Goal: Task Accomplishment & Management: Use online tool/utility

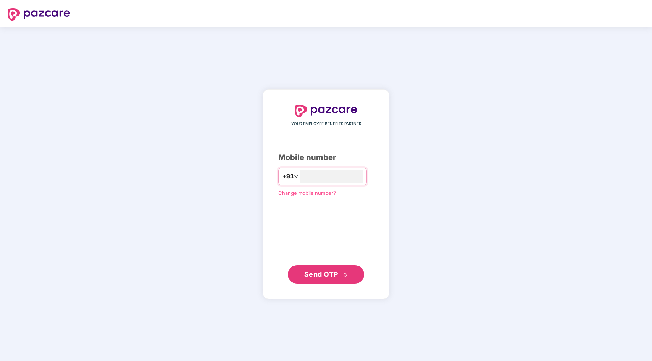
type input "**********"
click at [319, 274] on span "Send OTP" at bounding box center [321, 275] width 34 height 8
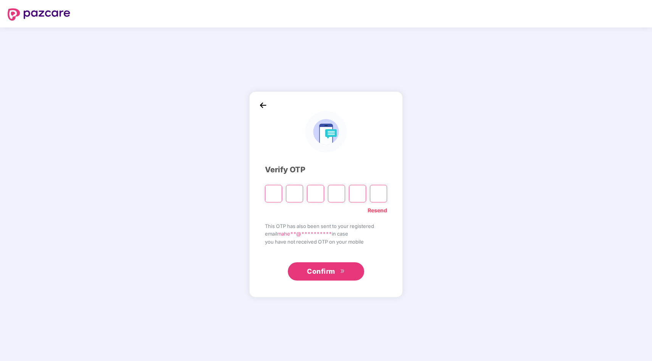
type input "*"
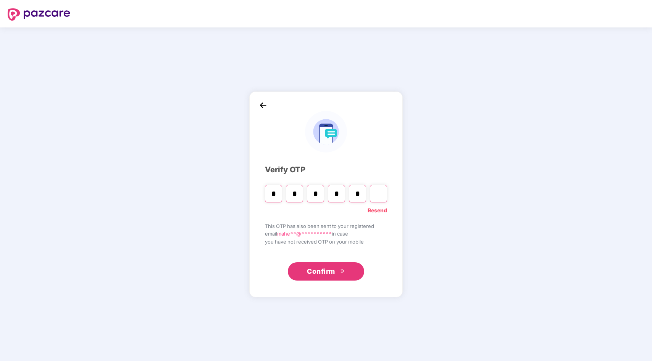
type input "*"
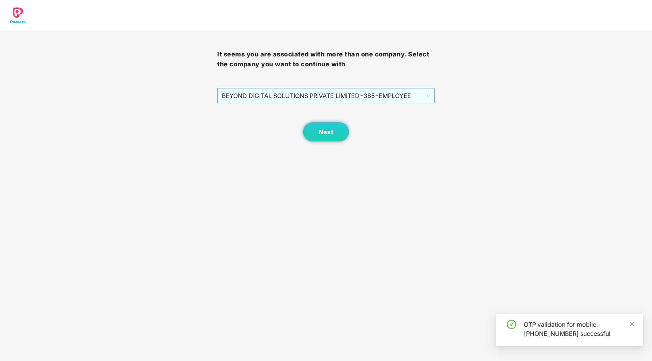
click at [357, 100] on span "BEYOND DIGITAL SOLUTIONS PRIVATE LIMITED - 385 - EMPLOYEE" at bounding box center [326, 96] width 208 height 14
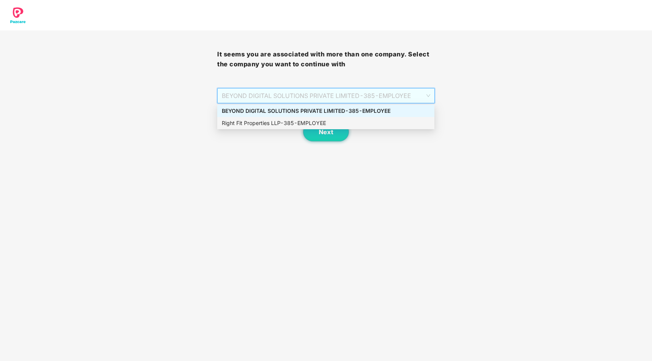
click at [311, 121] on div "Right Fit Properties LLP - 385 - EMPLOYEE" at bounding box center [326, 123] width 208 height 8
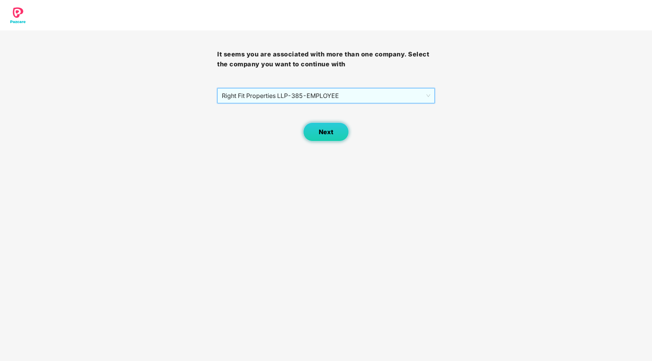
click at [340, 134] on button "Next" at bounding box center [326, 131] width 46 height 19
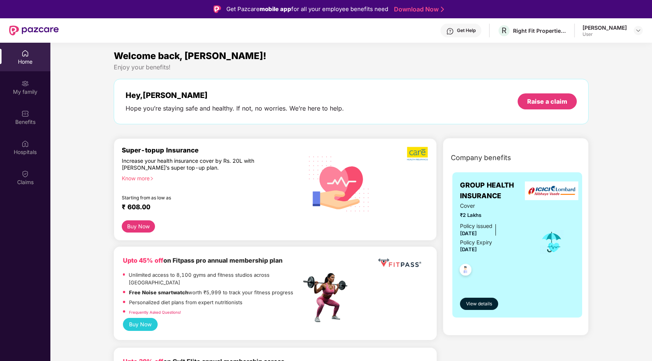
click at [28, 61] on div "Home" at bounding box center [25, 62] width 50 height 8
click at [27, 89] on div "My family" at bounding box center [25, 92] width 50 height 8
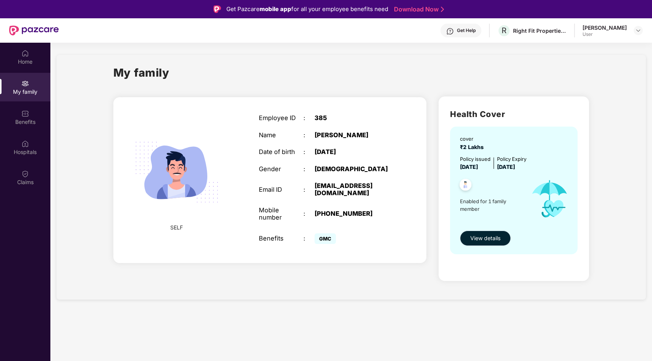
click at [480, 237] on span "View details" at bounding box center [485, 238] width 30 height 8
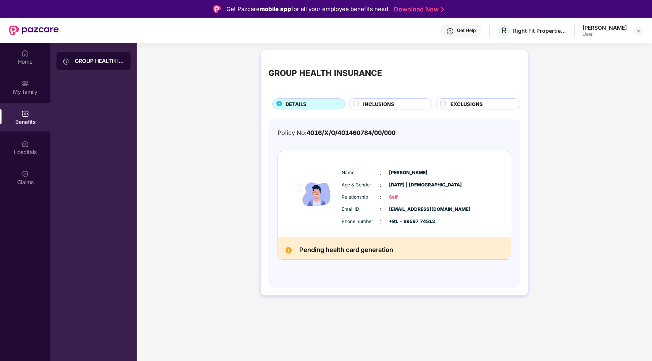
click at [377, 108] on div "INCLUSIONS" at bounding box center [393, 104] width 69 height 9
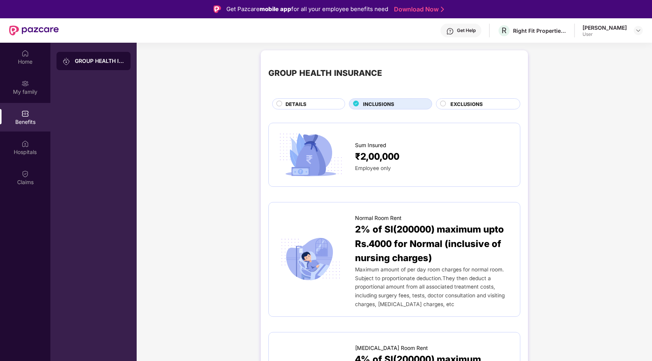
click at [318, 100] on div "DETAILS" at bounding box center [308, 103] width 73 height 11
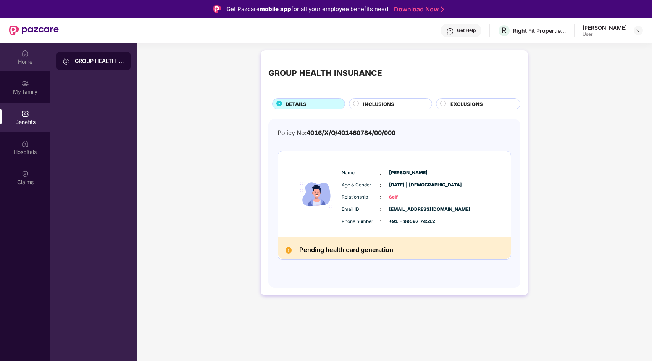
click at [22, 58] on div "Home" at bounding box center [25, 62] width 50 height 8
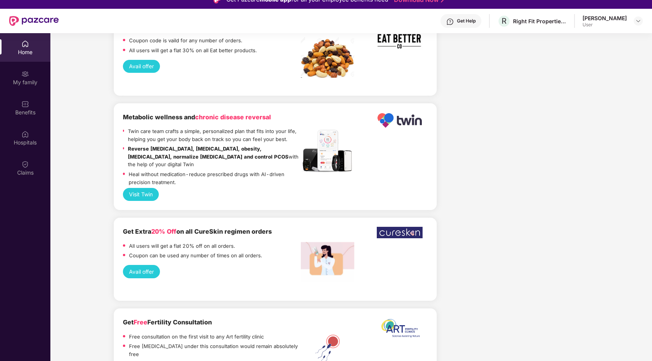
scroll to position [15, 0]
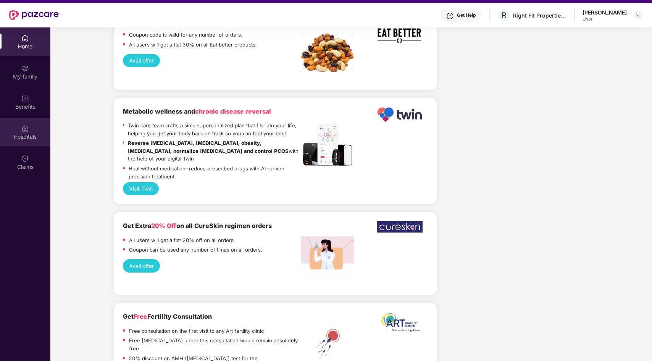
click at [23, 132] on img at bounding box center [25, 129] width 8 height 8
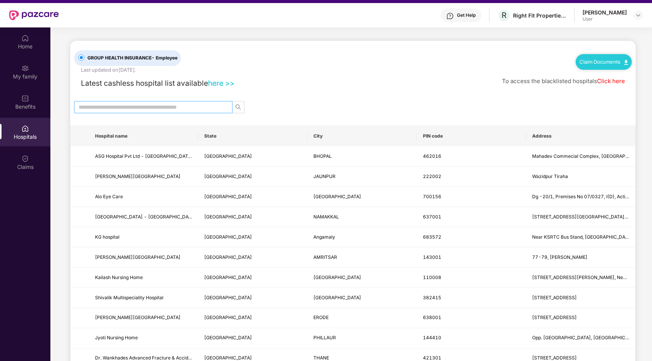
click at [182, 110] on input "text" at bounding box center [150, 107] width 143 height 8
type input "****"
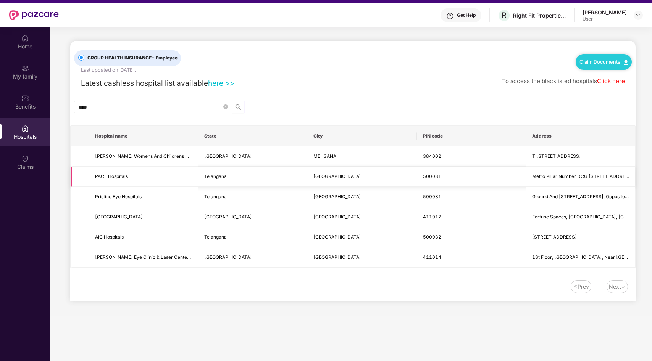
click at [103, 176] on span "PACE Hospitals" at bounding box center [111, 177] width 33 height 6
click at [584, 172] on td "Metro Pillar Number DCG 21, No.18, Hitech City Road, Beside Hotel Avasa, Hitech…" at bounding box center [580, 177] width 109 height 20
click at [611, 83] on link "Click here" at bounding box center [611, 80] width 28 height 7
click at [224, 105] on icon "close-circle" at bounding box center [225, 107] width 5 height 5
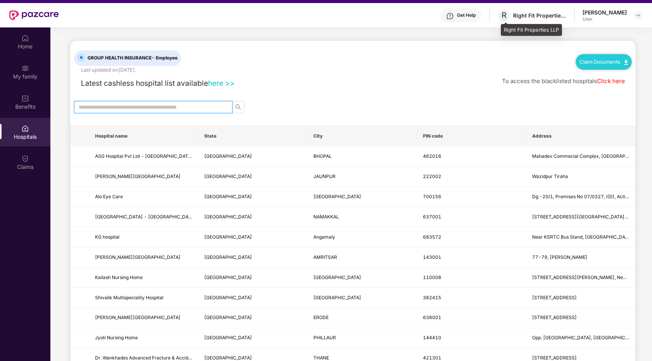
click at [519, 12] on div "Right Fit Properties LLP" at bounding box center [539, 15] width 53 height 7
click at [641, 18] on div at bounding box center [637, 15] width 9 height 9
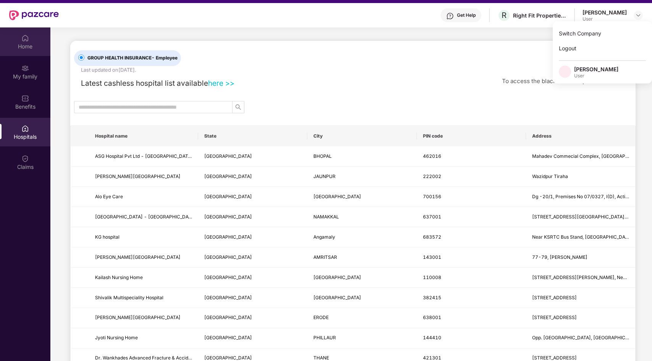
click at [18, 36] on div "Home" at bounding box center [25, 41] width 50 height 29
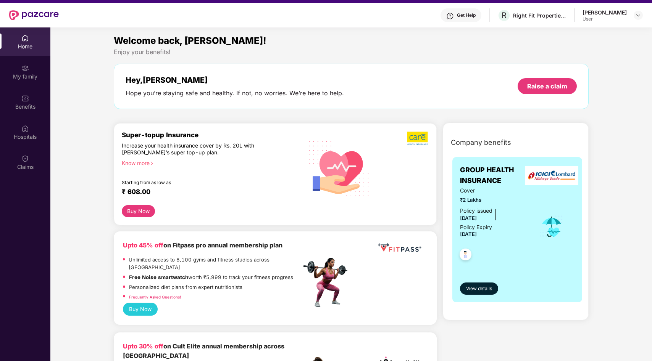
click at [18, 36] on div "Home" at bounding box center [25, 41] width 50 height 29
click at [476, 292] on span "View details" at bounding box center [479, 288] width 26 height 7
click at [544, 93] on div "Raise a claim" at bounding box center [546, 86] width 59 height 16
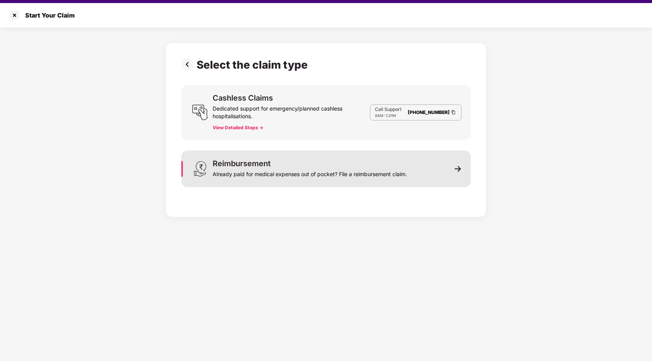
click at [378, 174] on div "Already paid for medical expenses out of pocket? File a reimbursement claim." at bounding box center [310, 172] width 194 height 11
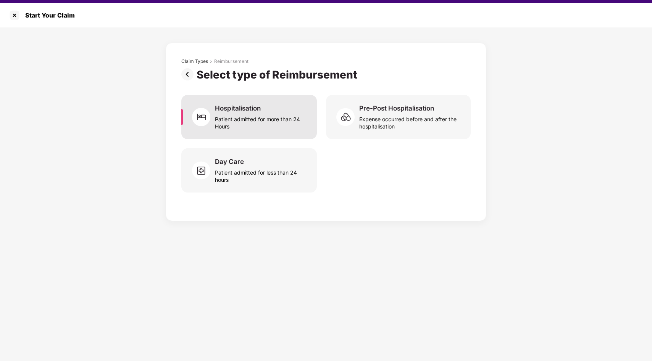
click at [292, 118] on div "Patient admitted for more than 24 Hours" at bounding box center [261, 122] width 93 height 18
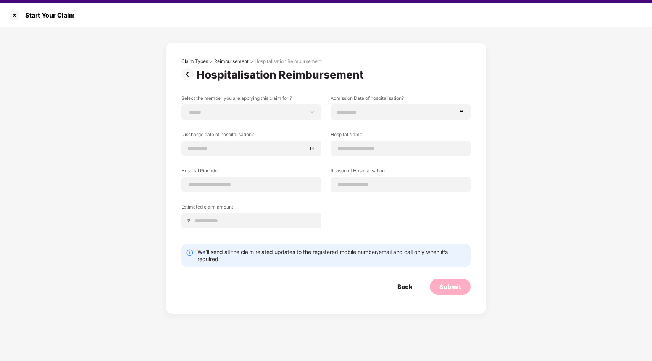
click at [185, 74] on img at bounding box center [188, 74] width 15 height 12
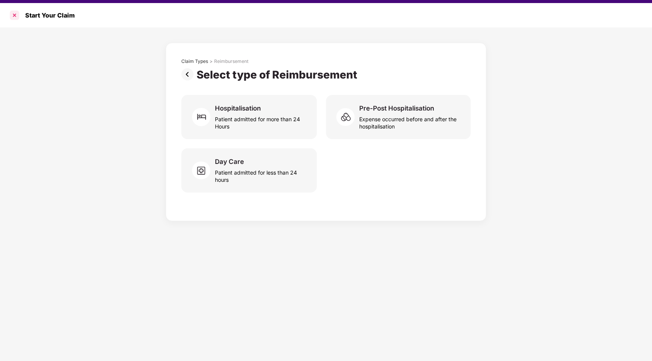
click at [13, 15] on div at bounding box center [14, 15] width 12 height 12
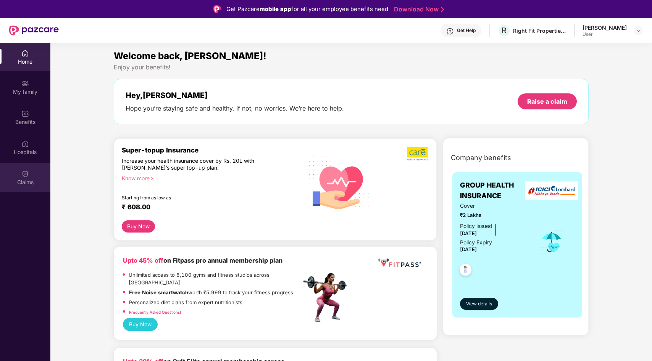
click at [30, 184] on div "Claims" at bounding box center [25, 183] width 50 height 8
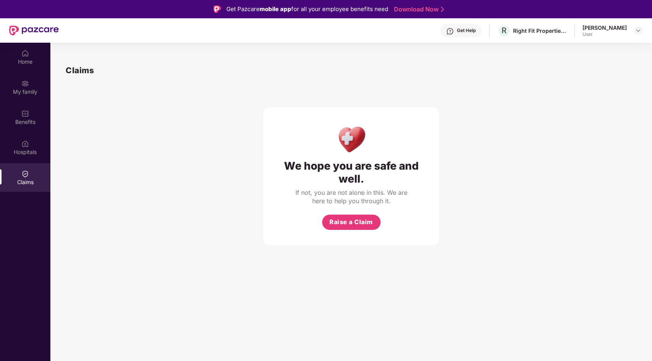
click at [465, 36] on div "Get Help" at bounding box center [460, 31] width 41 height 14
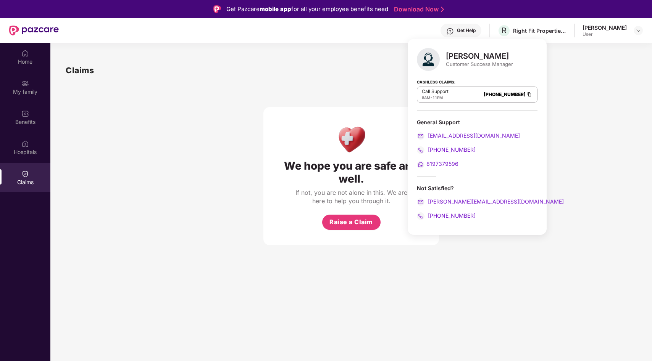
scroll to position [43, 0]
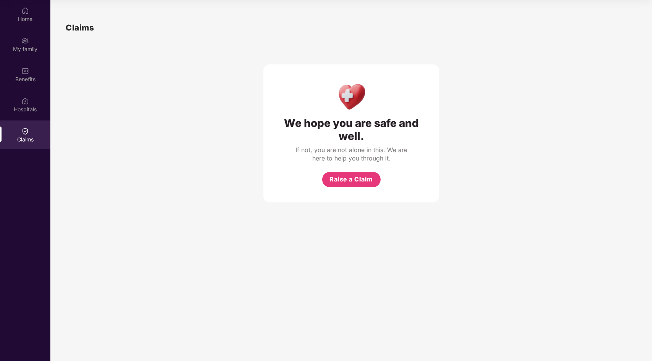
click at [560, 140] on div "We hope you are safe and well. If not, you are not alone in this. We are here t…" at bounding box center [351, 118] width 571 height 169
